Goal: Complete application form

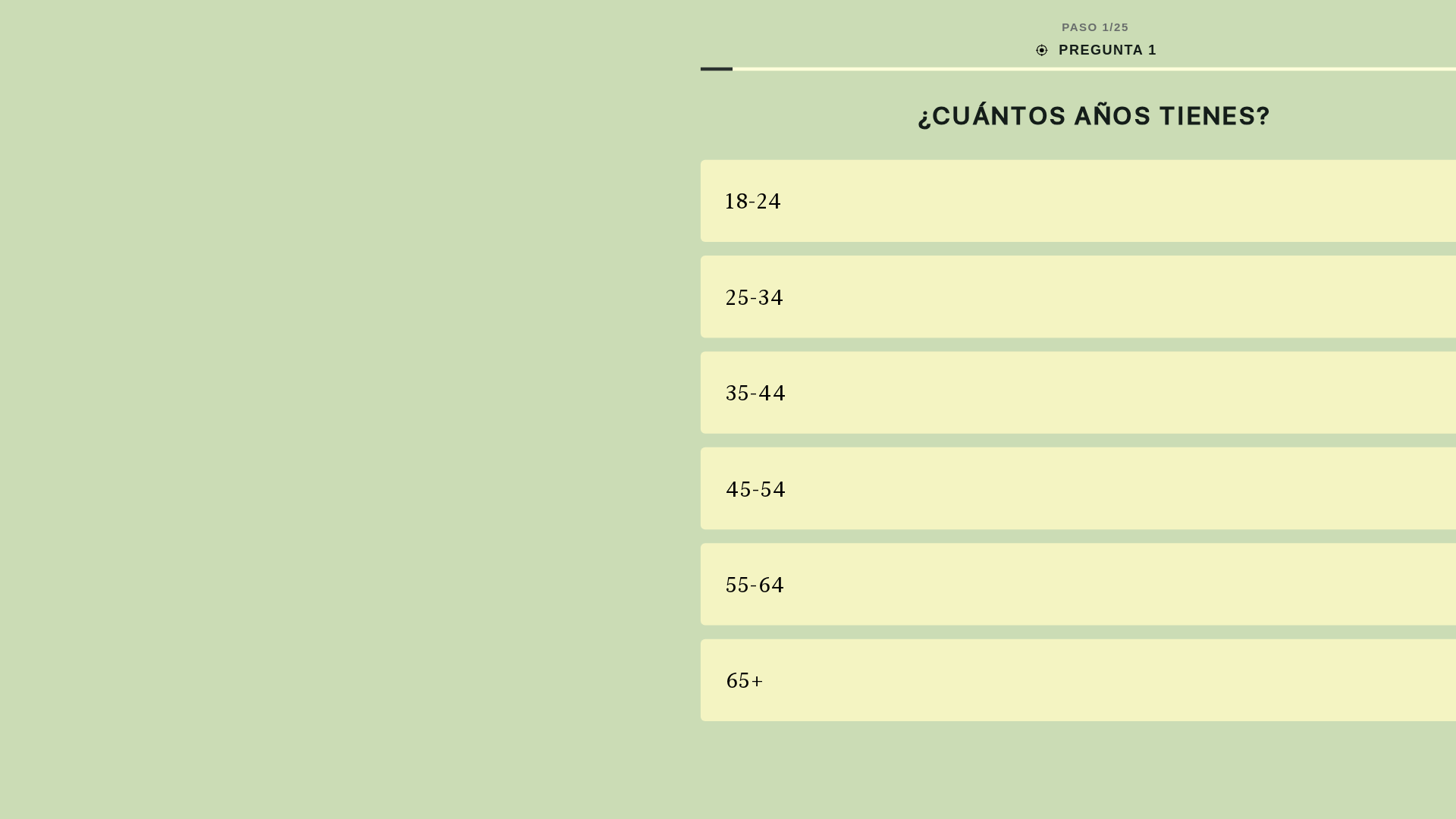
click at [728, 134] on div "18-24" at bounding box center [728, 134] width 525 height 55
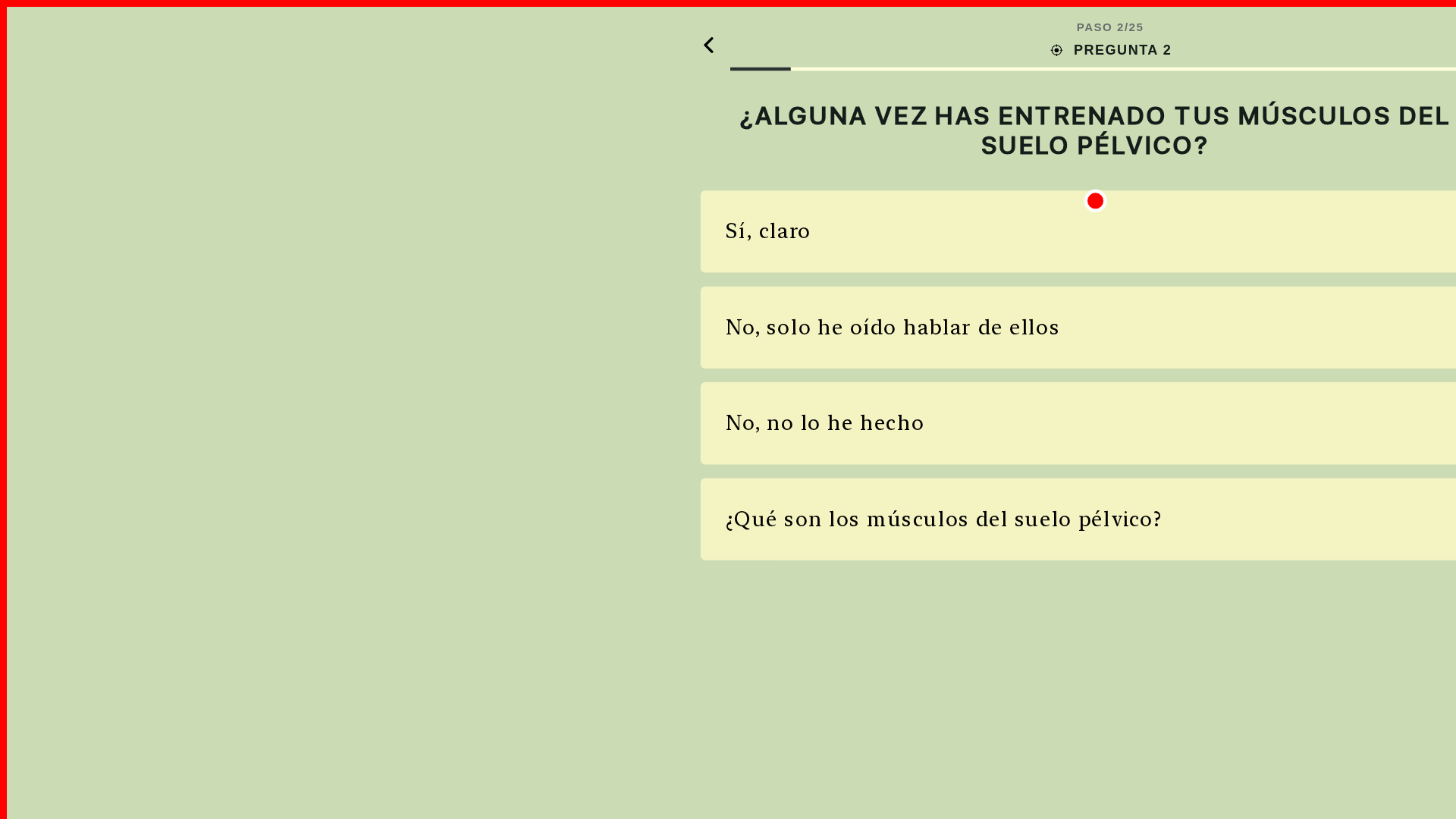
click at [728, 154] on div "Sí, claro" at bounding box center [728, 154] width 525 height 55
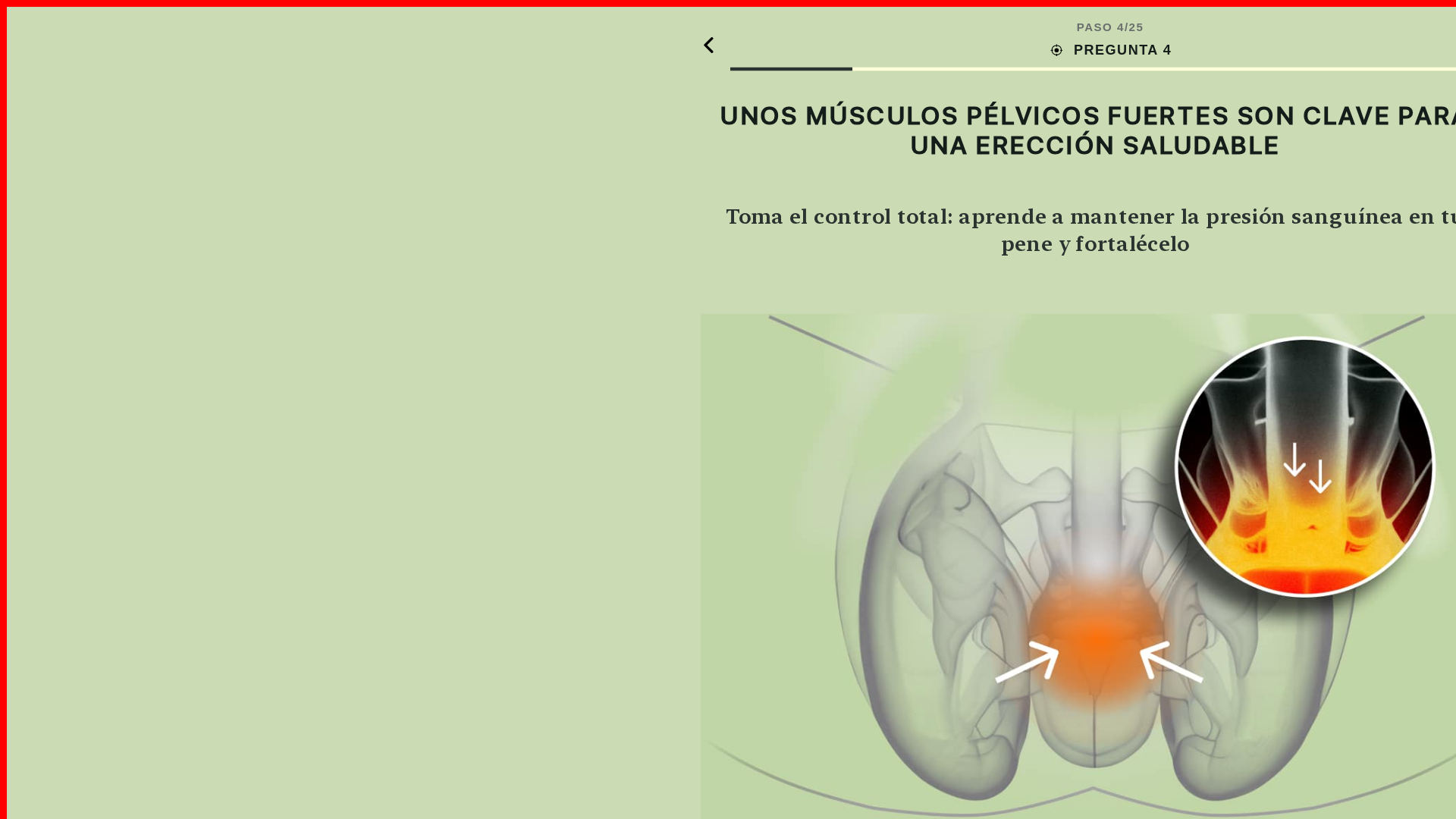
click at [728, 378] on img at bounding box center [728, 377] width 525 height 338
click at [728, 783] on div "ENTENDIDO" at bounding box center [728, 783] width 525 height 41
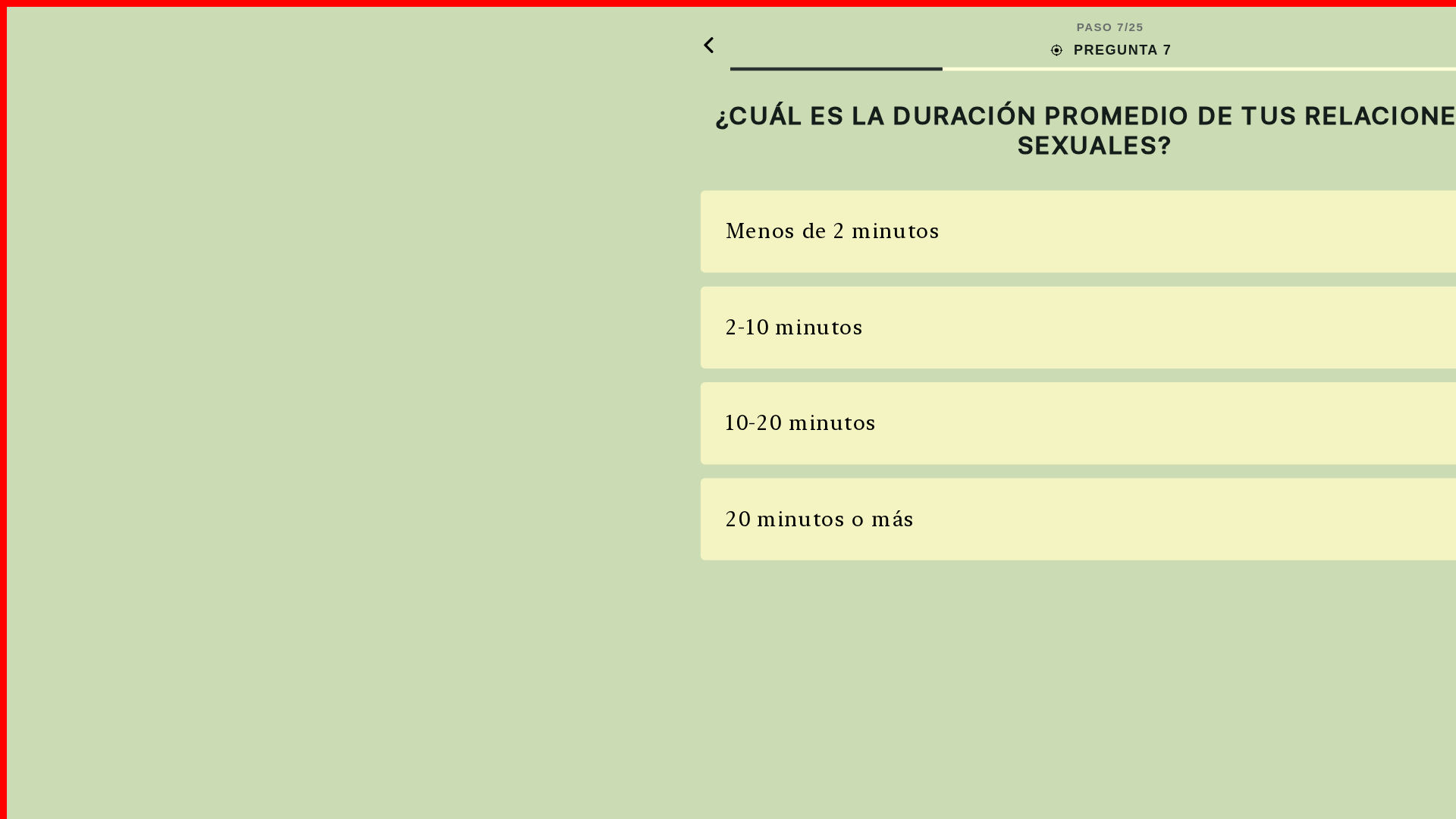
click at [728, 154] on div "Menos de 2 minutos" at bounding box center [728, 154] width 525 height 55
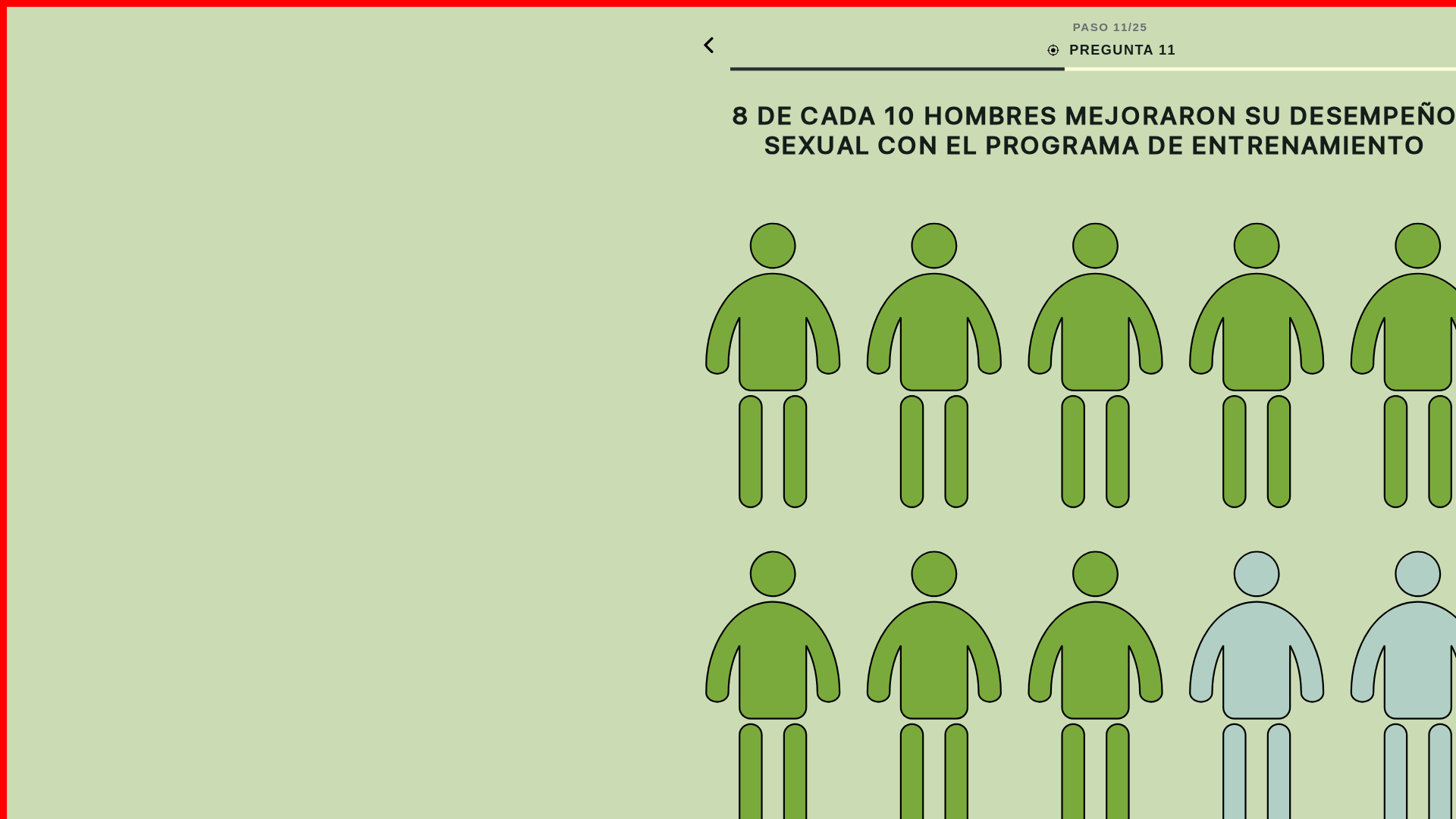
click at [728, 352] on img at bounding box center [728, 352] width 525 height 414
click at [728, 783] on div "ENTENDIDO" at bounding box center [728, 783] width 525 height 41
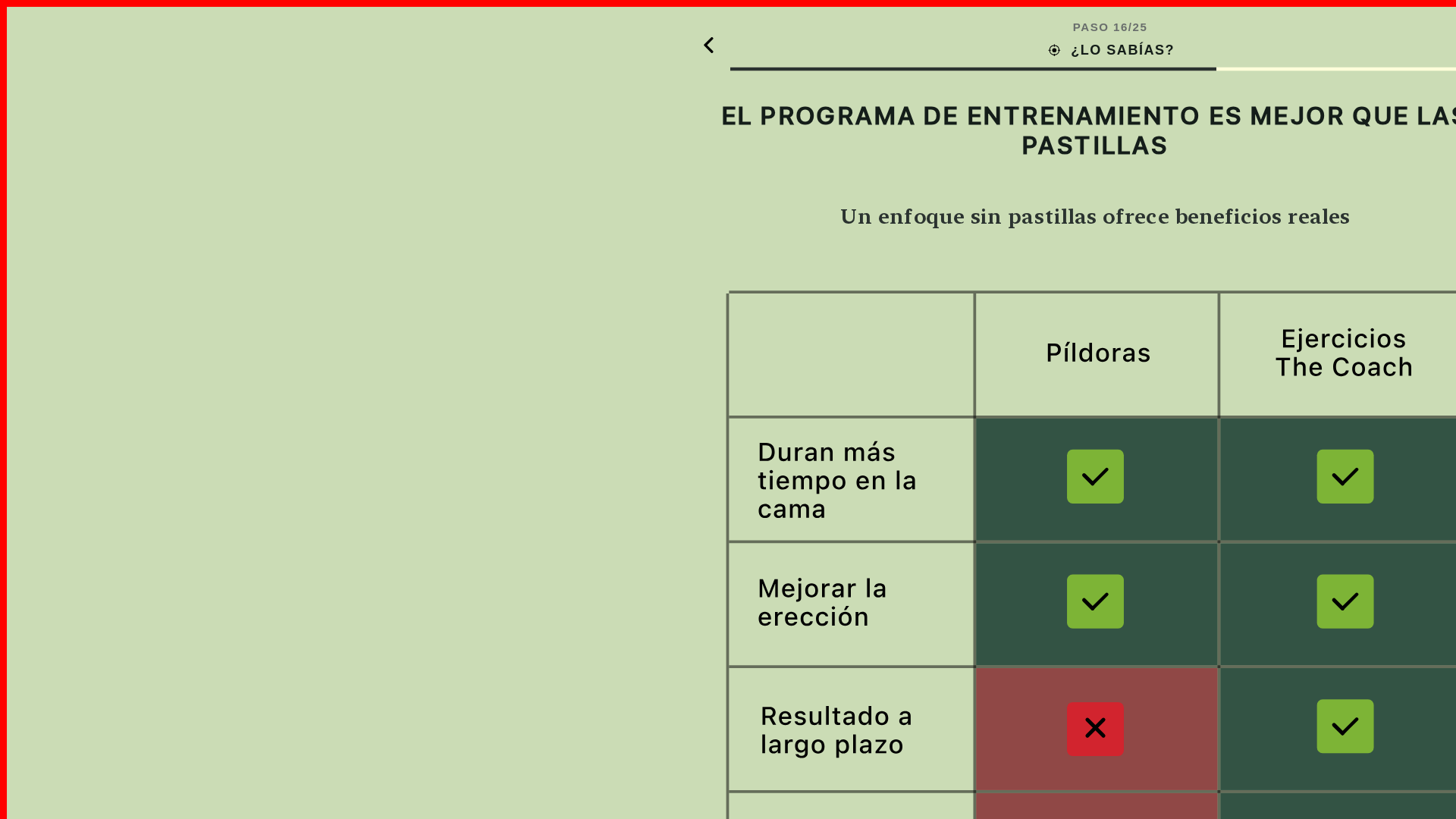
click at [728, 446] on img at bounding box center [728, 446] width 525 height 512
click at [728, 783] on div "ENTENDIDO" at bounding box center [728, 783] width 525 height 41
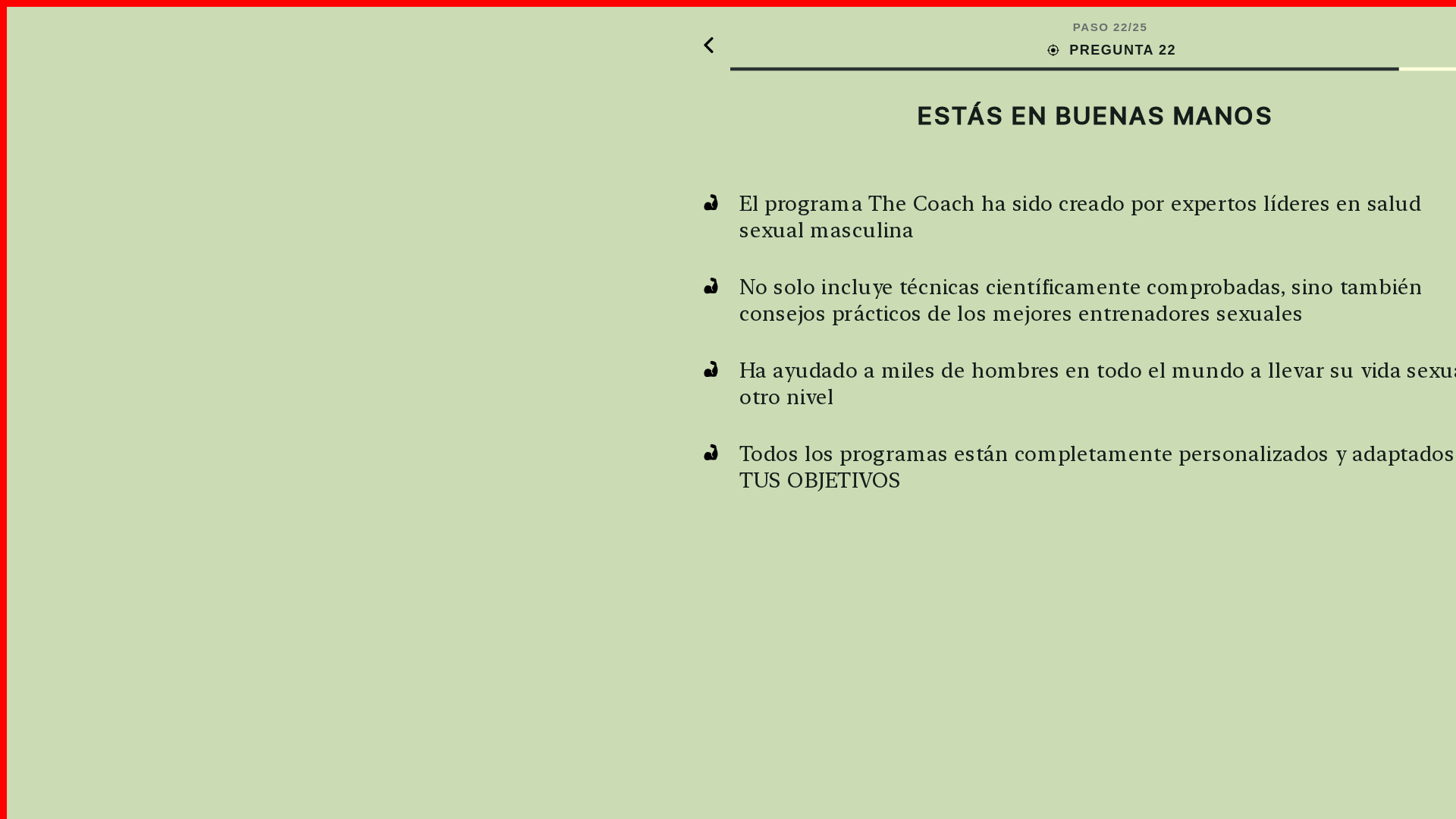
click at [728, 76] on h2 "ESTÁS EN BUENAS MANOS" at bounding box center [728, 76] width 525 height 20
click at [728, 783] on div "ENTENDIDO" at bounding box center [728, 783] width 525 height 41
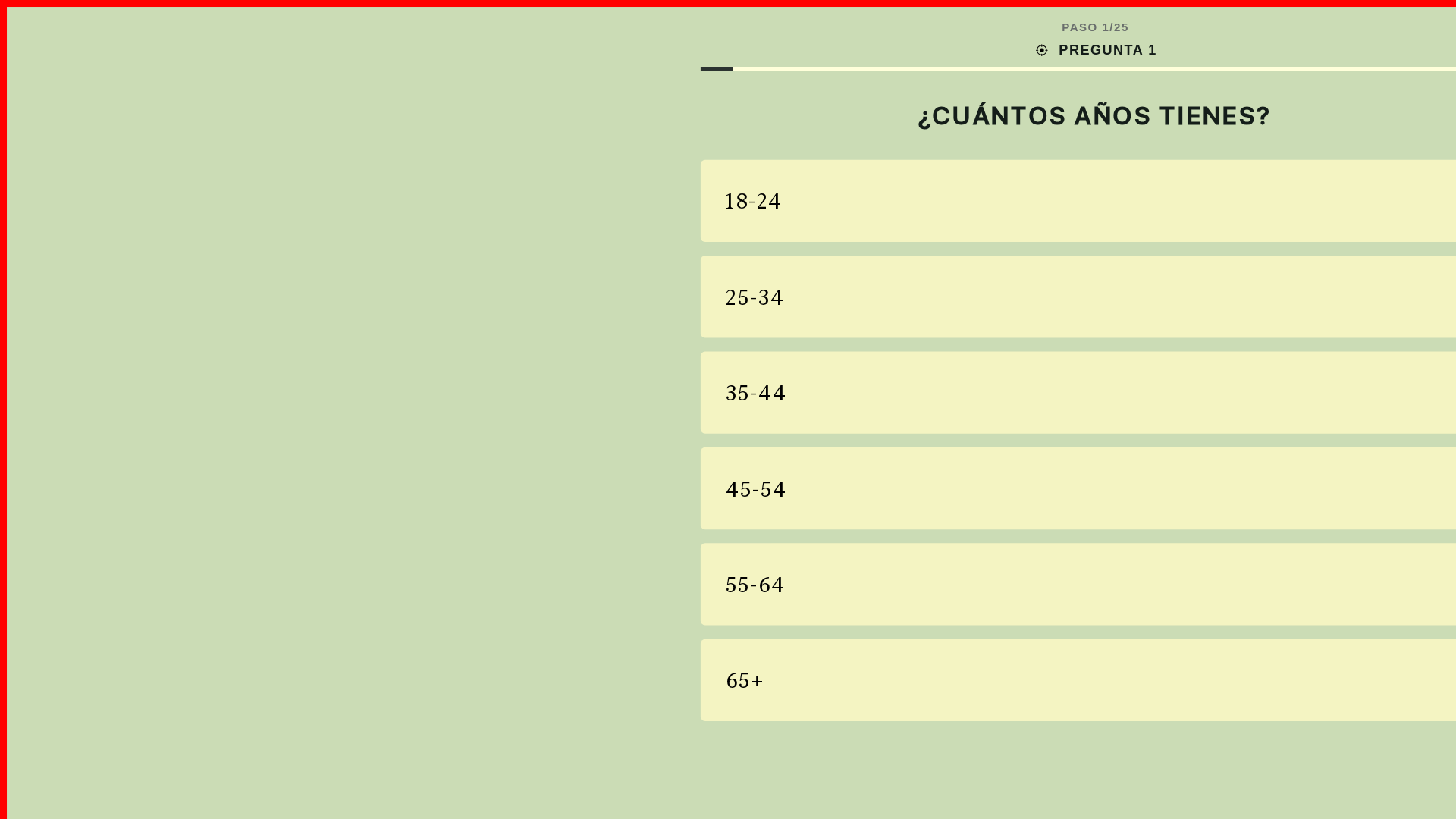
click at [728, 134] on div "18-24" at bounding box center [728, 134] width 525 height 55
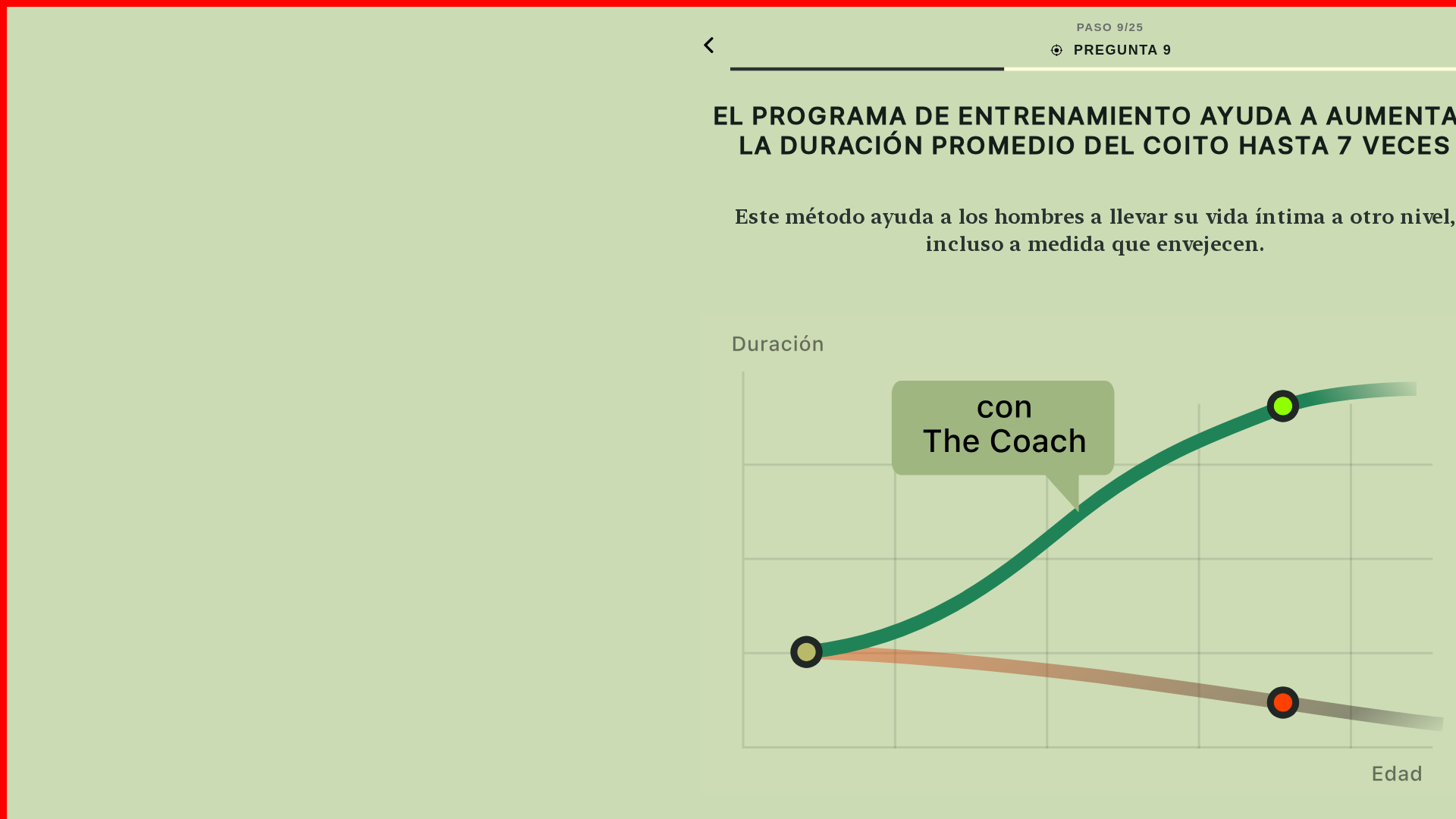
click at [728, 369] on img at bounding box center [728, 369] width 525 height 322
click at [728, 783] on div "ENTENDIDO" at bounding box center [728, 783] width 525 height 41
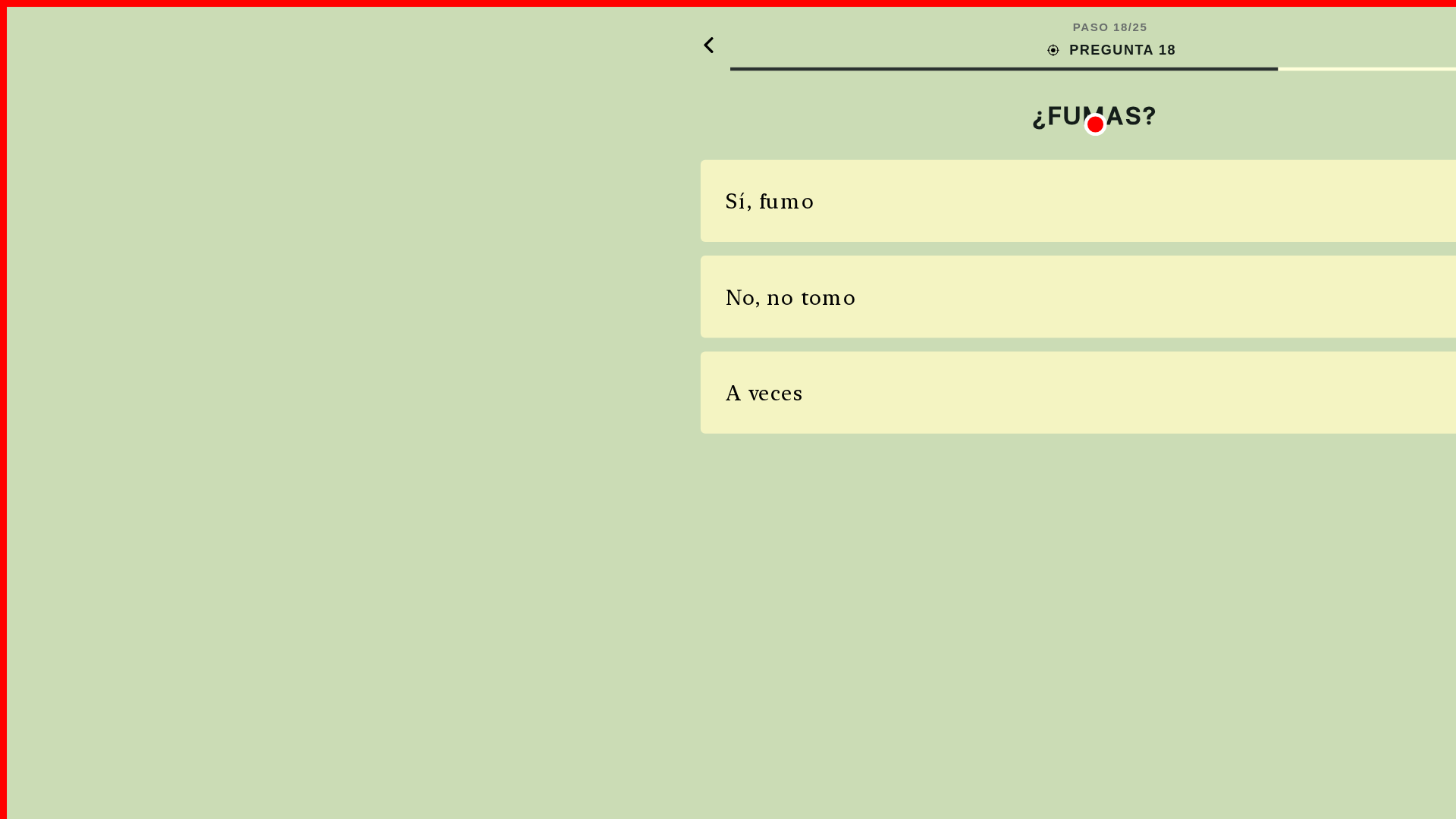
click at [728, 134] on div "Sí, fumo" at bounding box center [728, 134] width 525 height 55
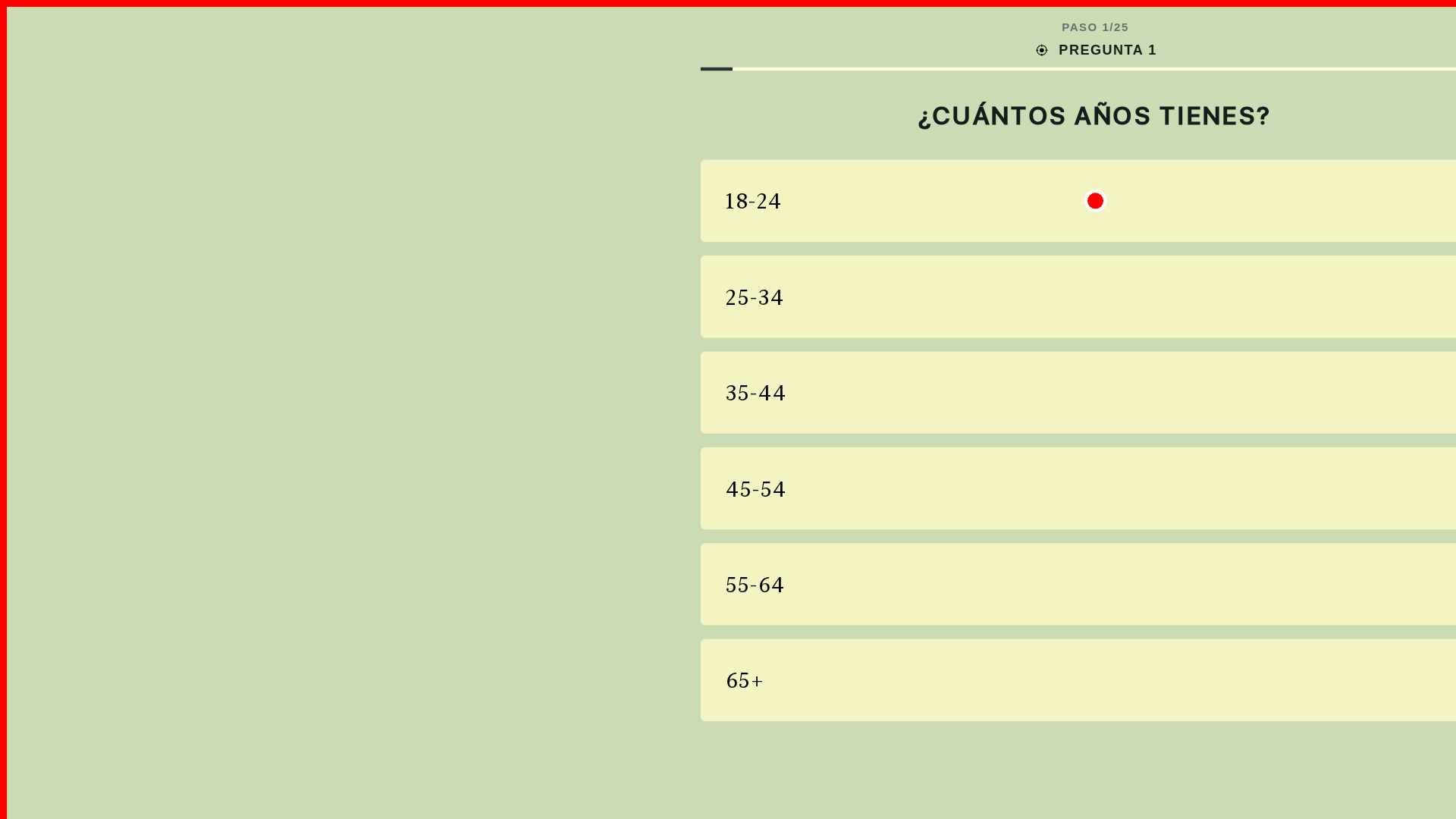
click at [728, 134] on div "18-24" at bounding box center [728, 134] width 525 height 55
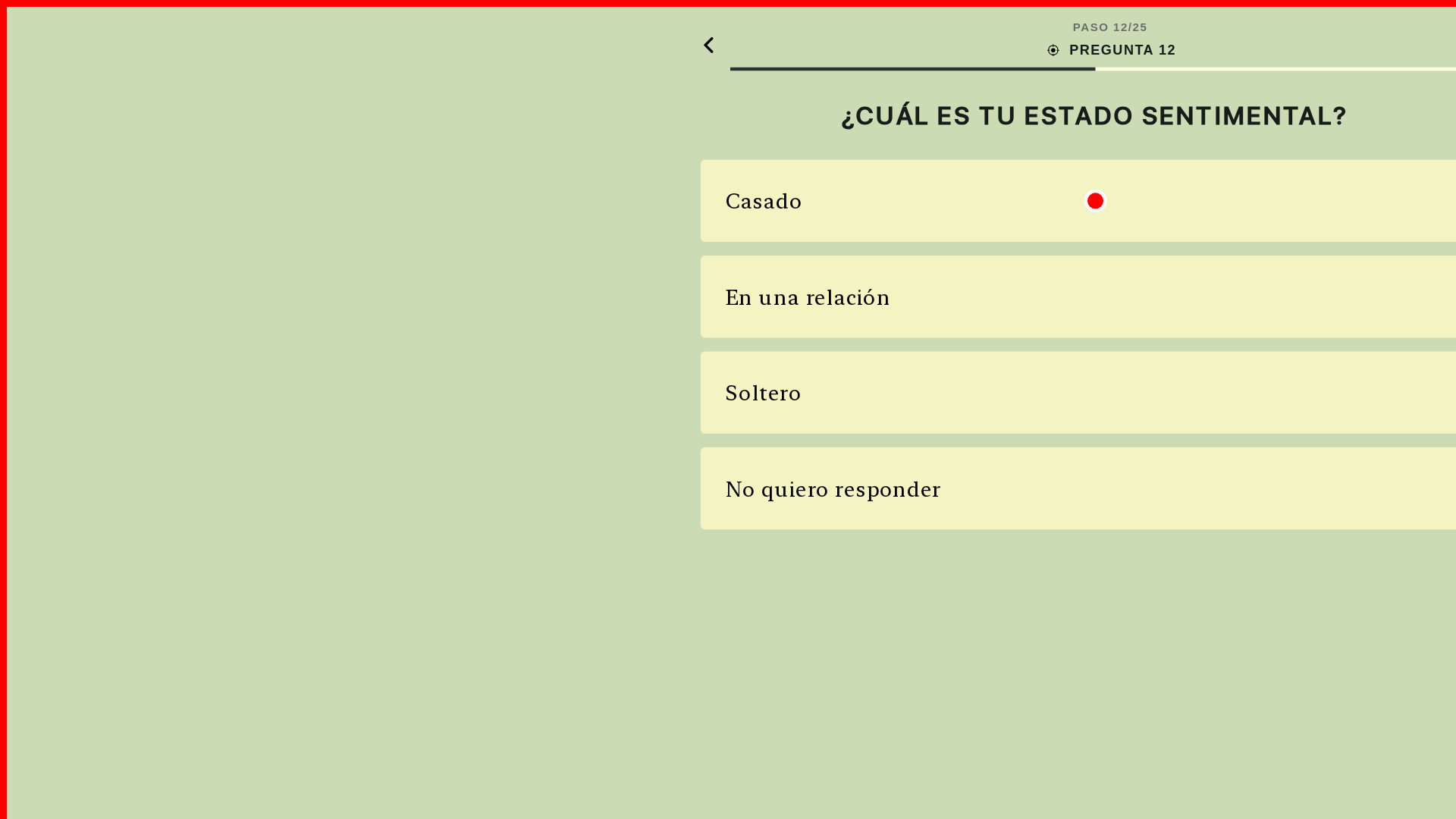
click at [728, 134] on div "Casado" at bounding box center [728, 134] width 525 height 55
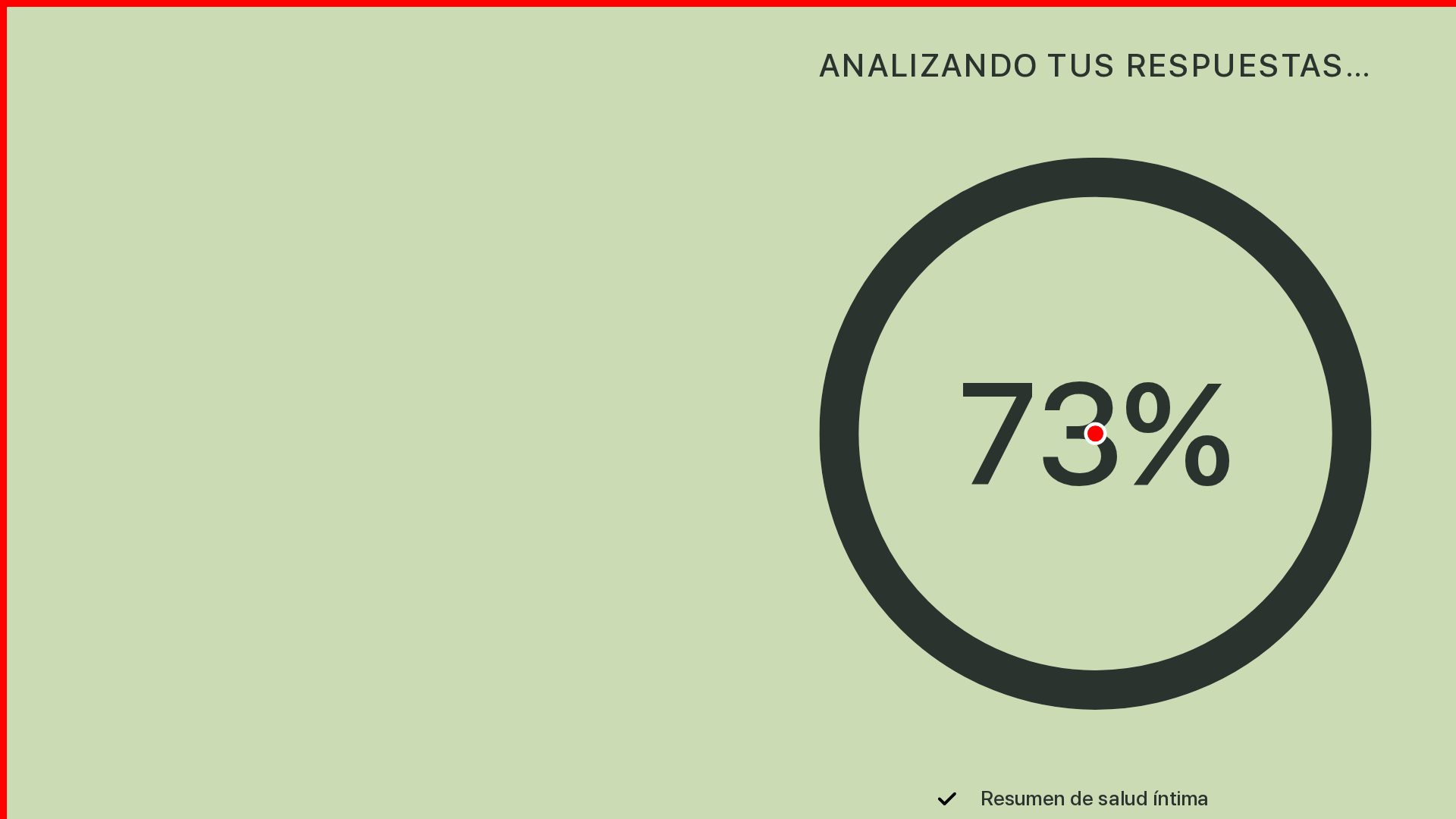
click at [728, 43] on div "ANALIZANDO TUS RESPUESTAS…" at bounding box center [728, 43] width 525 height 86
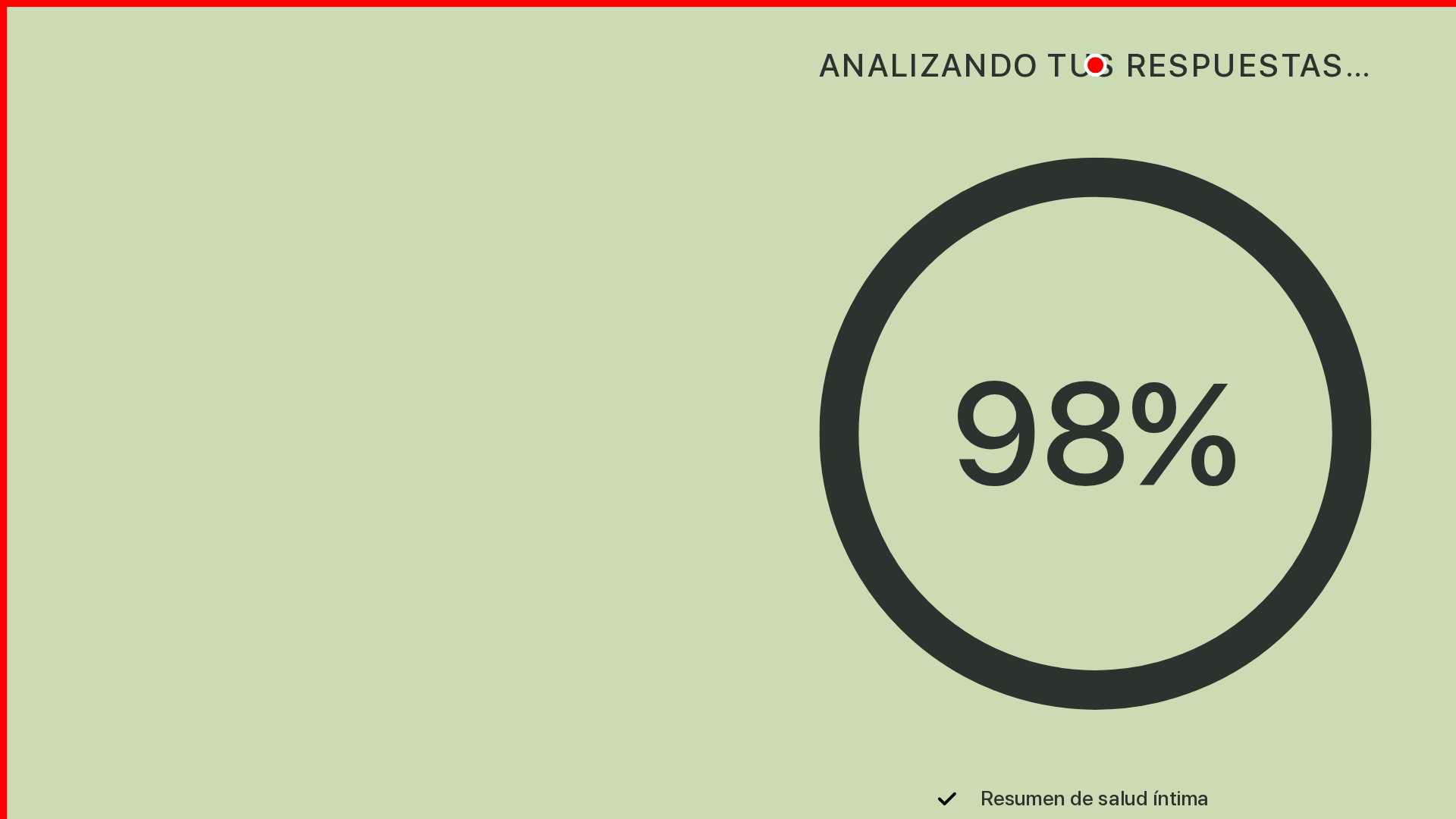
click at [728, 289] on div "98 %" at bounding box center [727, 288] width 190 height 144
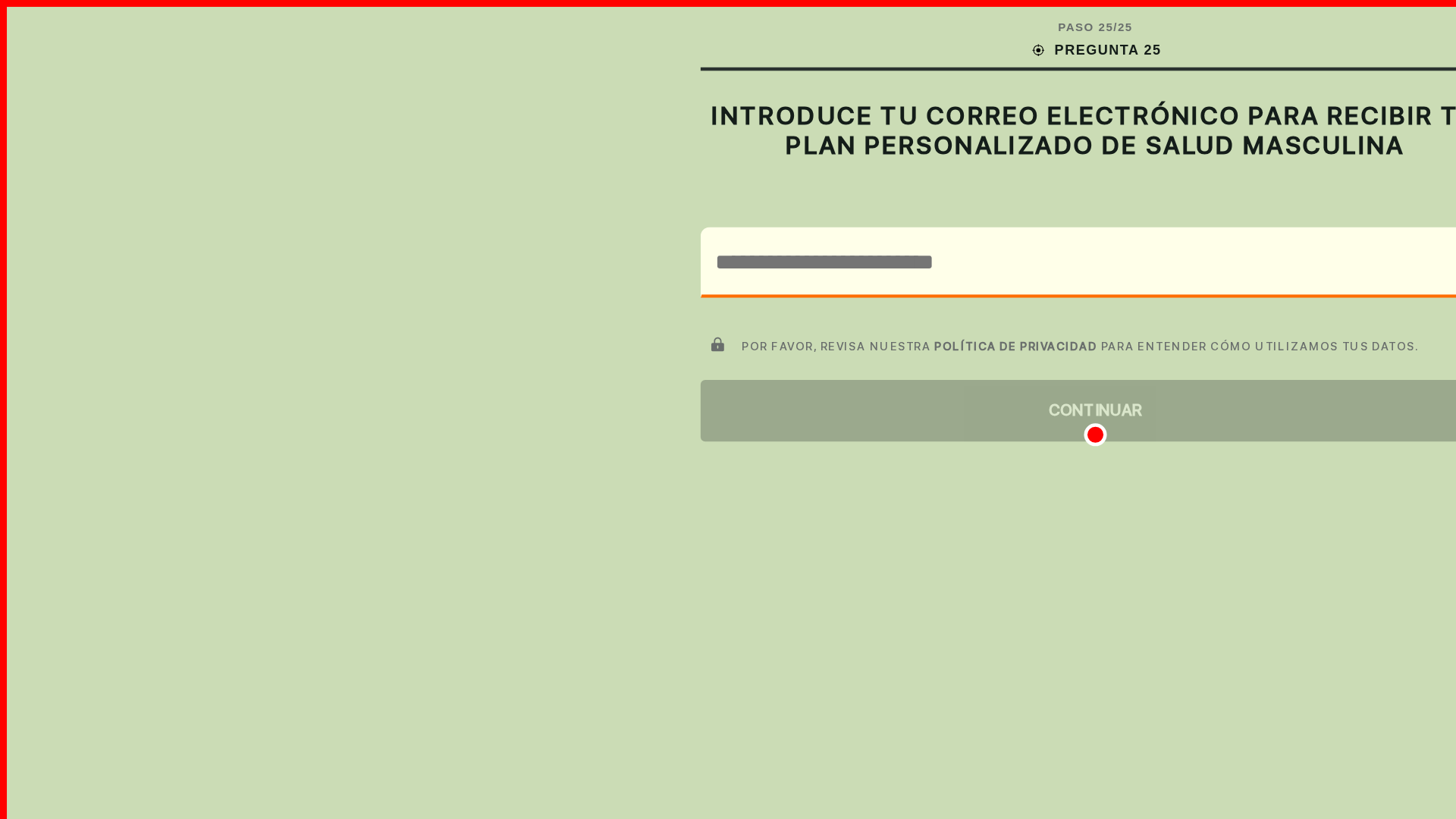
click at [728, 273] on div "CONTINUAR" at bounding box center [728, 272] width 525 height 41
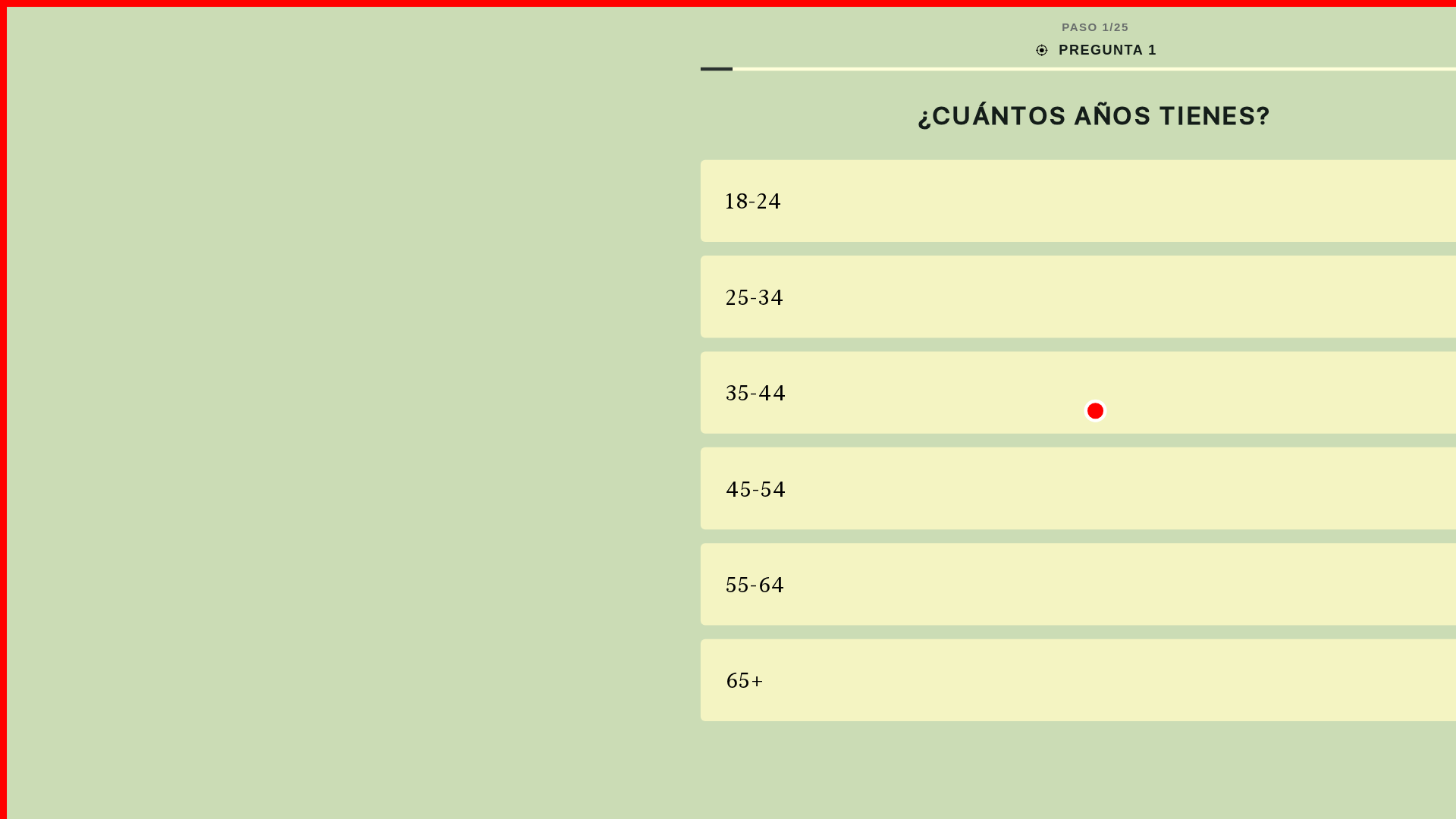
click at [728, 134] on div "18-24" at bounding box center [728, 134] width 525 height 55
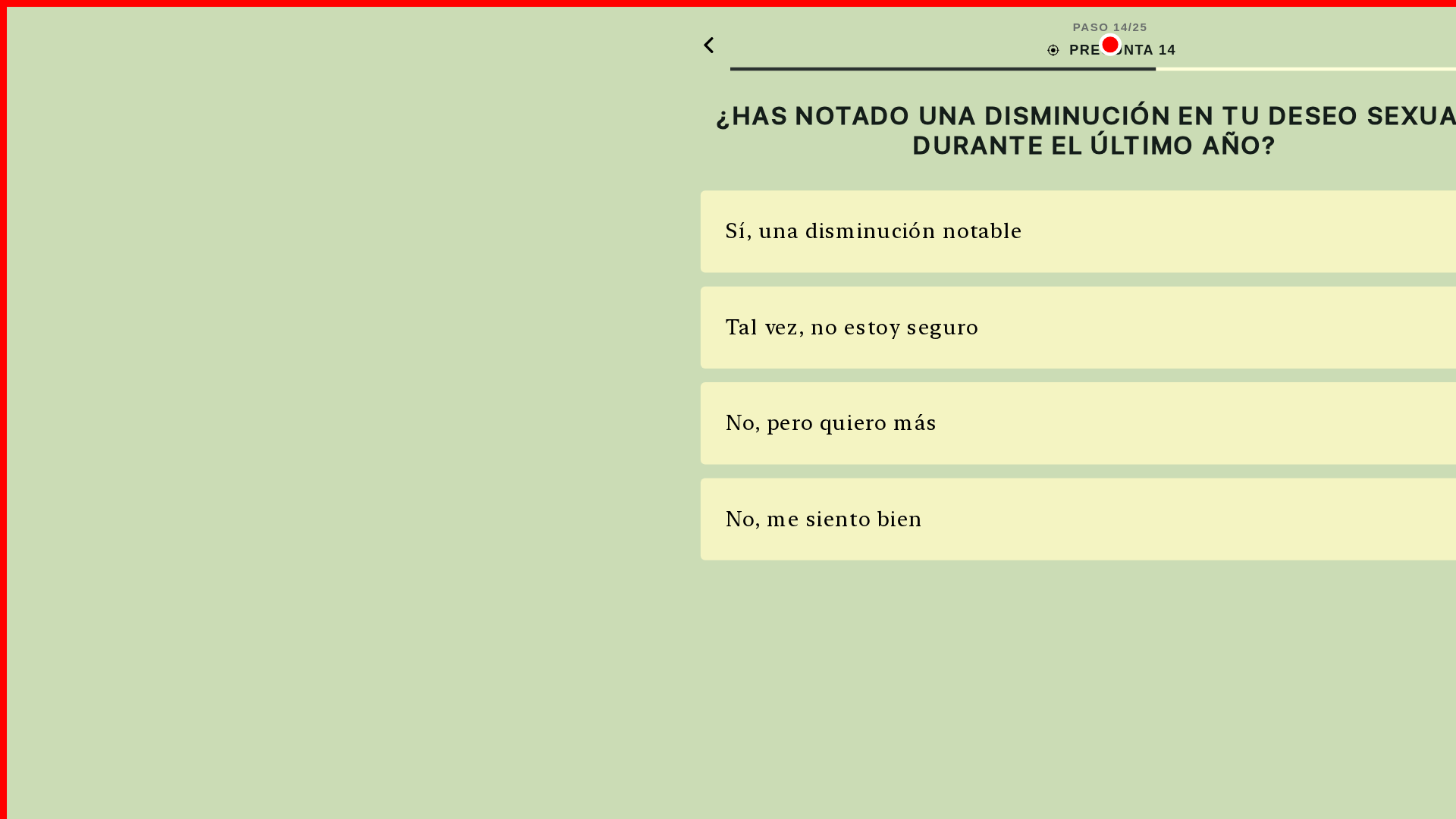
click at [728, 154] on div "Sí, una disminución notable" at bounding box center [728, 154] width 525 height 55
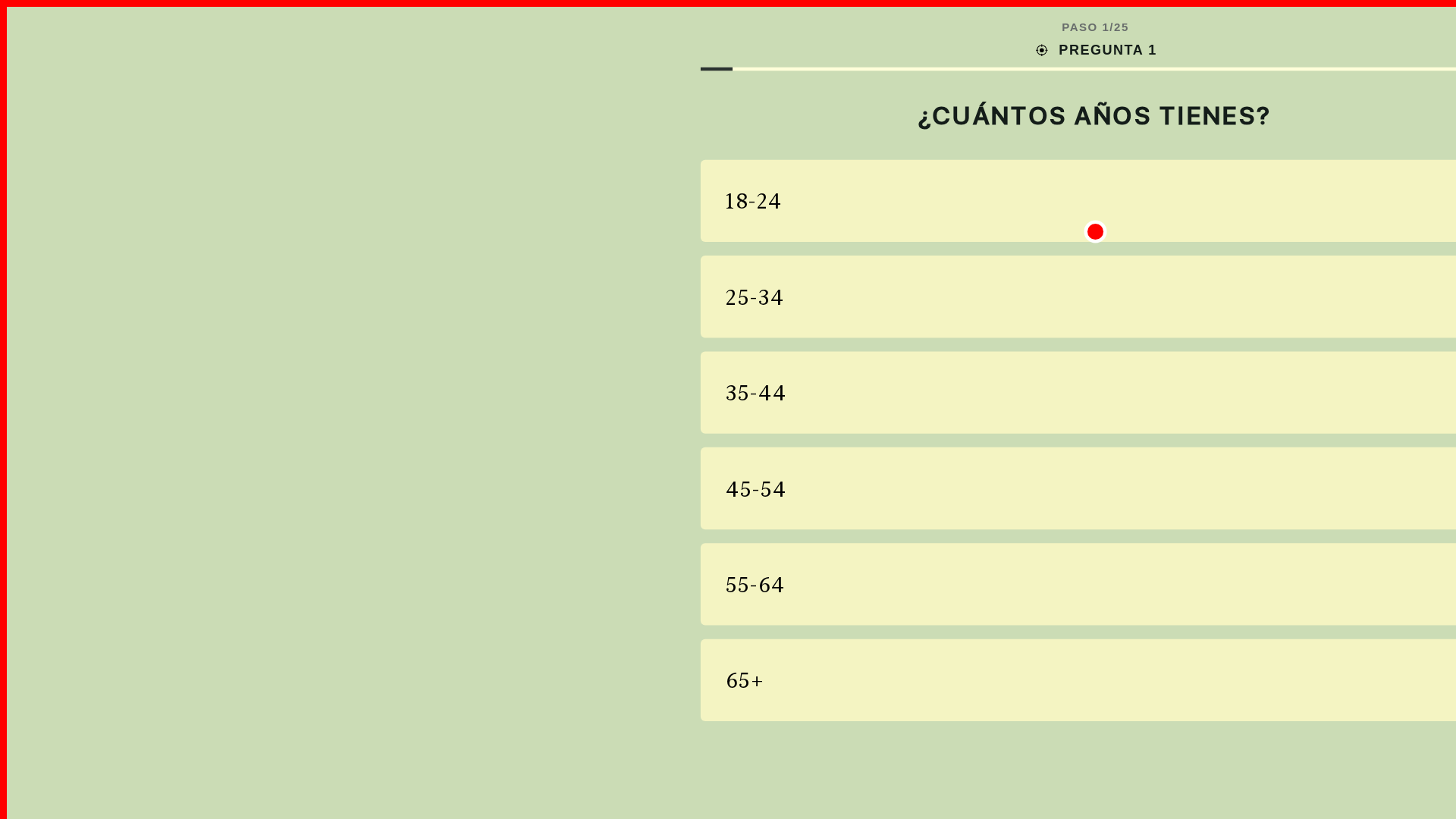
click at [728, 134] on div "18-24" at bounding box center [728, 134] width 525 height 55
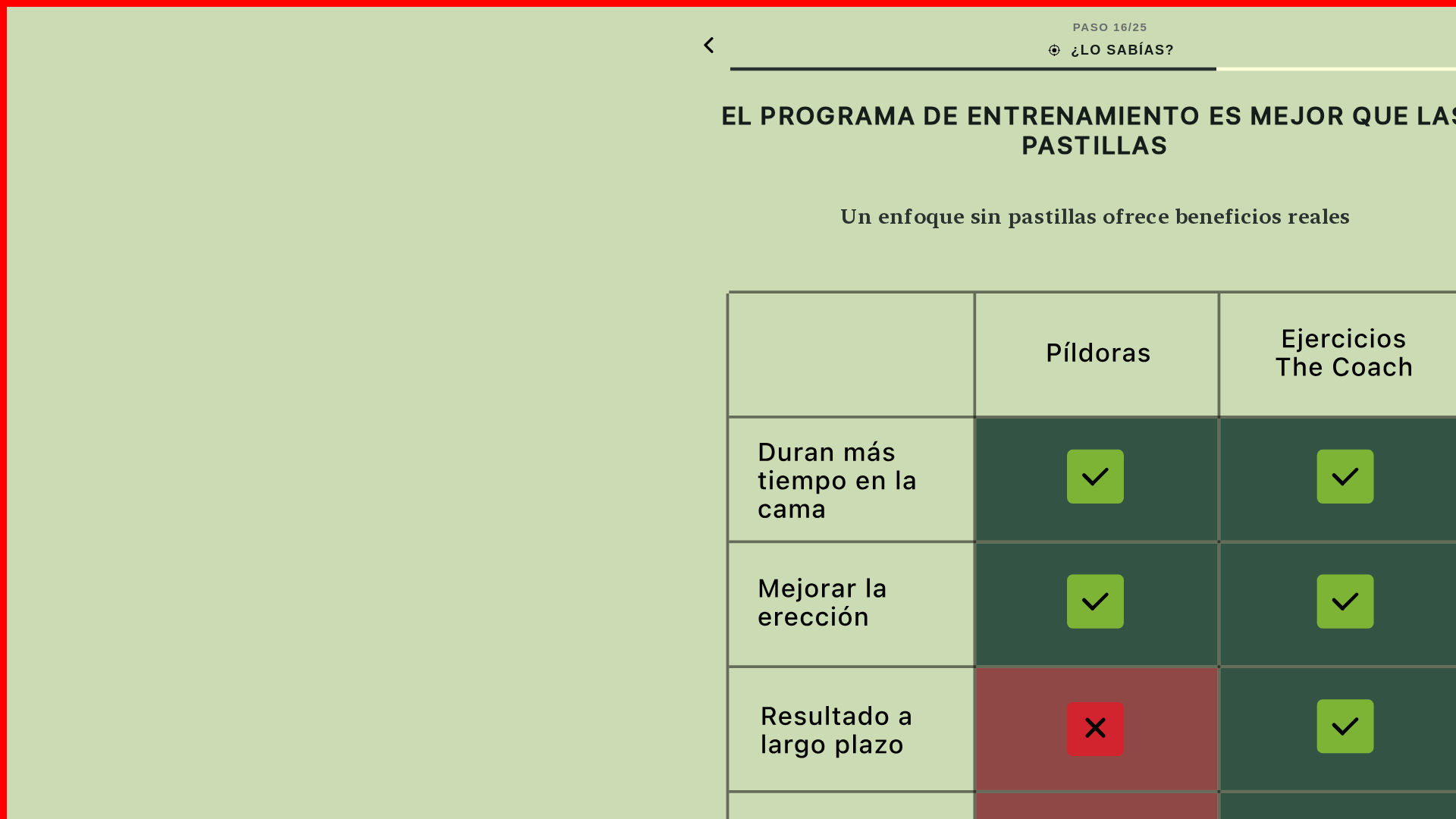
click at [728, 446] on img at bounding box center [728, 446] width 525 height 512
click at [728, 783] on div "ENTENDIDO" at bounding box center [728, 783] width 525 height 41
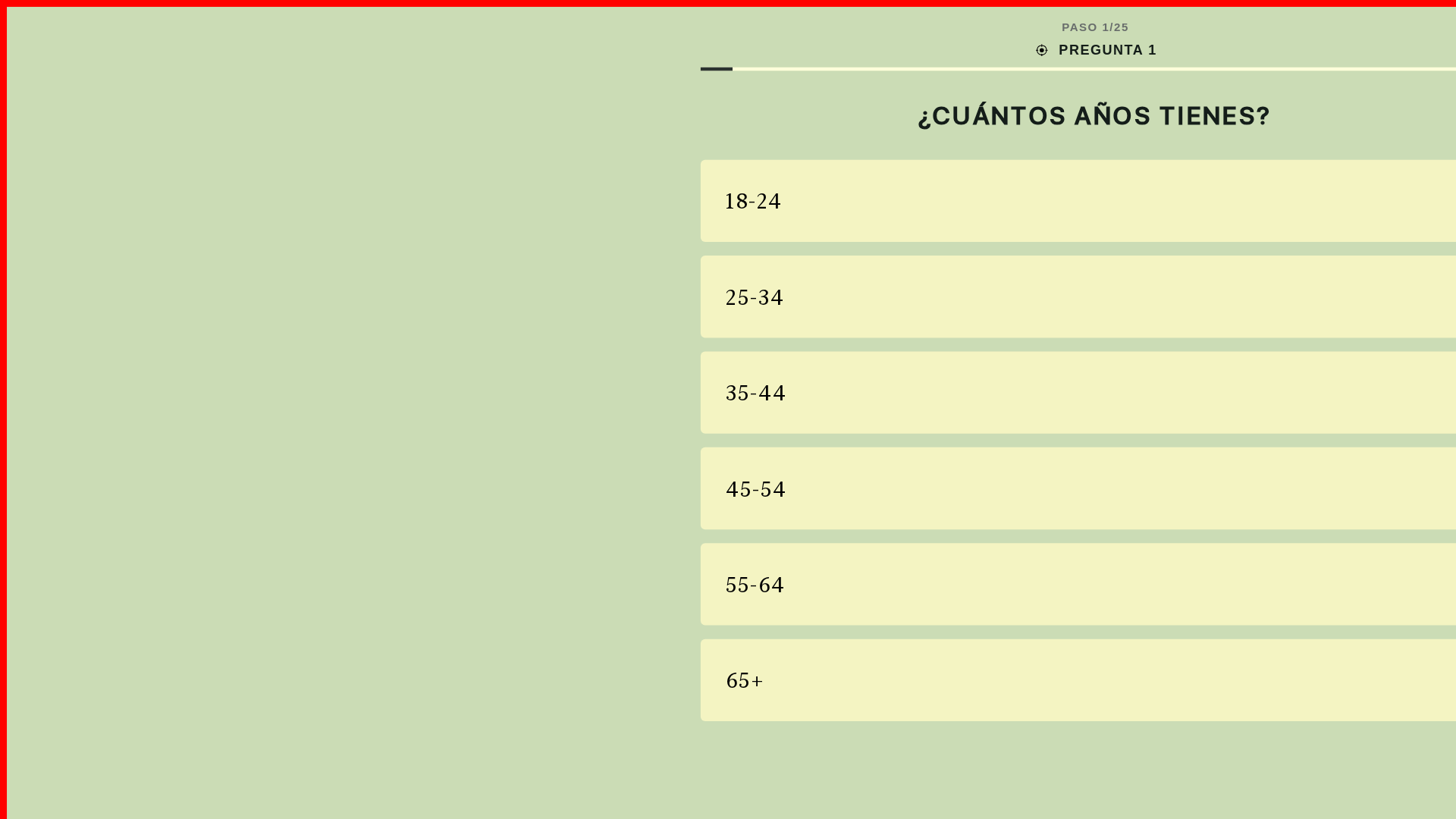
click at [728, 134] on div "18-24" at bounding box center [728, 134] width 525 height 55
